Goal: Navigation & Orientation: Find specific page/section

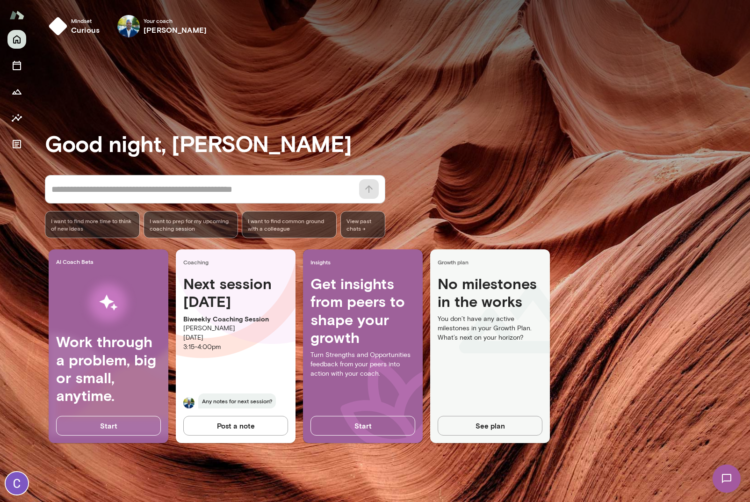
click at [240, 300] on h4 "Next session [DATE]" at bounding box center [235, 292] width 105 height 36
click at [192, 265] on span "Coaching" at bounding box center [237, 261] width 108 height 7
click at [119, 25] on img at bounding box center [128, 26] width 22 height 22
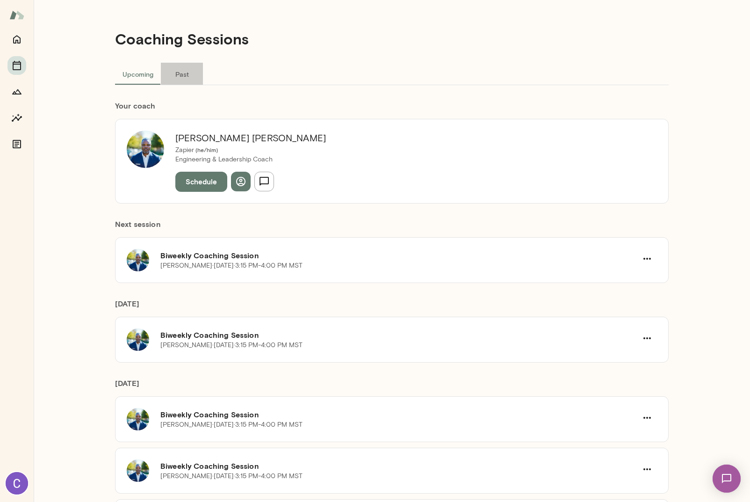
click at [177, 76] on button "Past" at bounding box center [182, 74] width 42 height 22
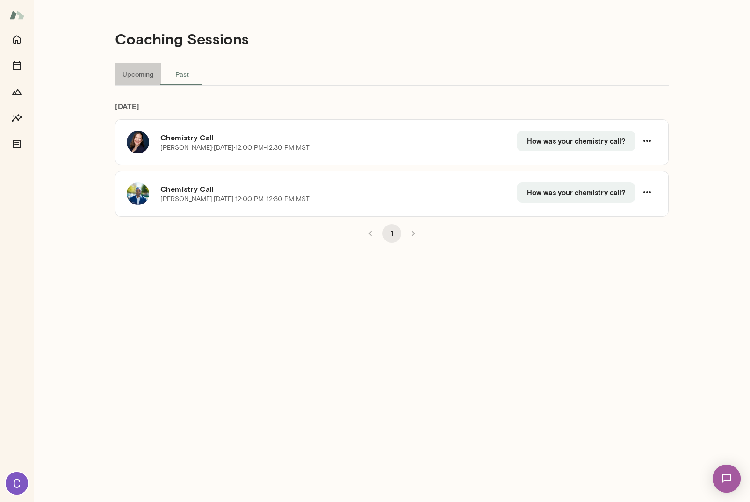
click at [144, 66] on button "Upcoming" at bounding box center [138, 74] width 46 height 22
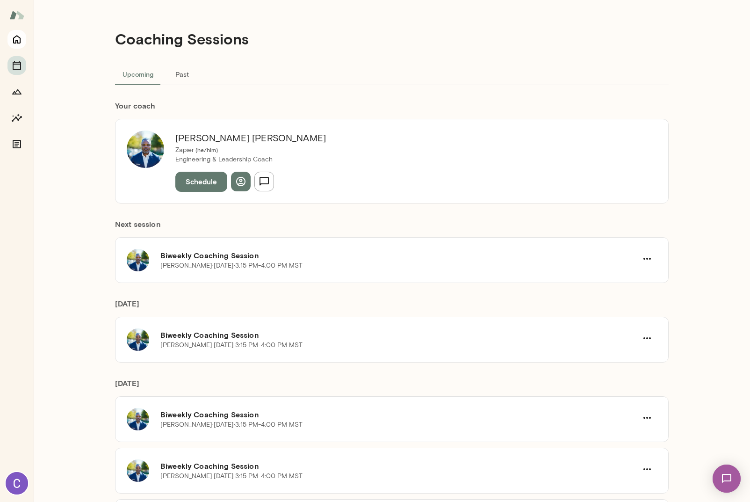
click at [15, 37] on icon "Home" at bounding box center [16, 39] width 11 height 11
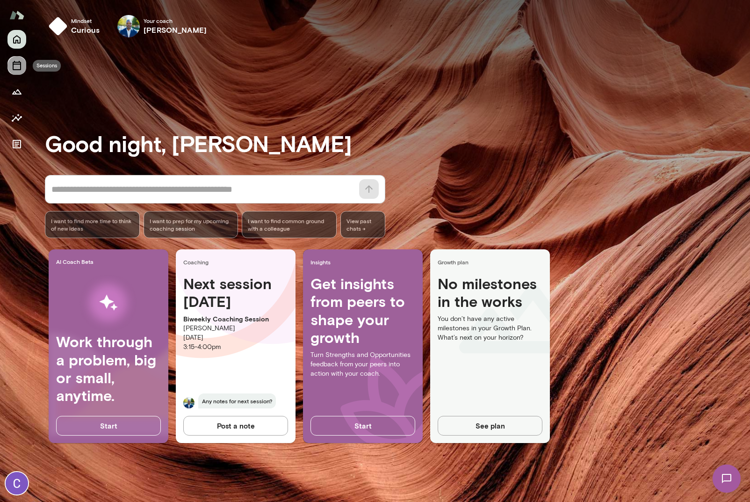
click at [19, 72] on button "Sessions" at bounding box center [16, 65] width 19 height 19
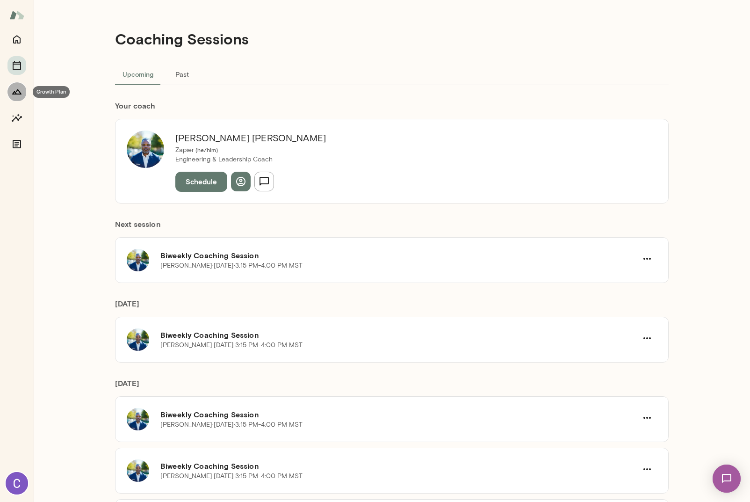
click at [22, 96] on icon "Growth Plan" at bounding box center [16, 91] width 11 height 11
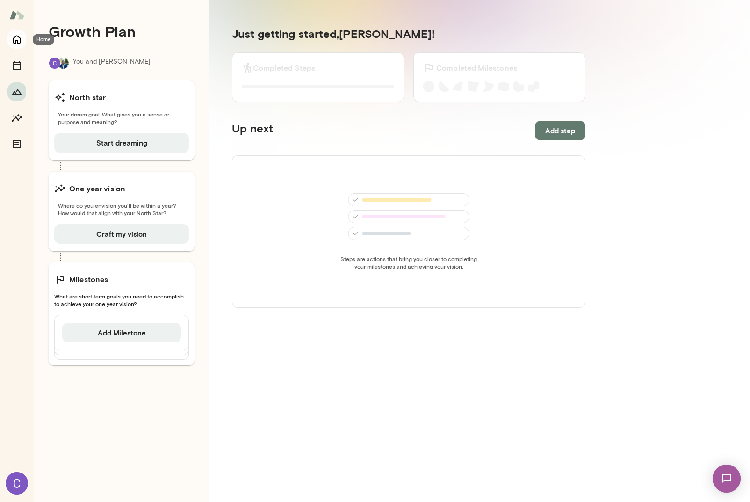
click at [11, 38] on icon "Home" at bounding box center [16, 39] width 11 height 11
